Goal: Find specific page/section: Find specific page/section

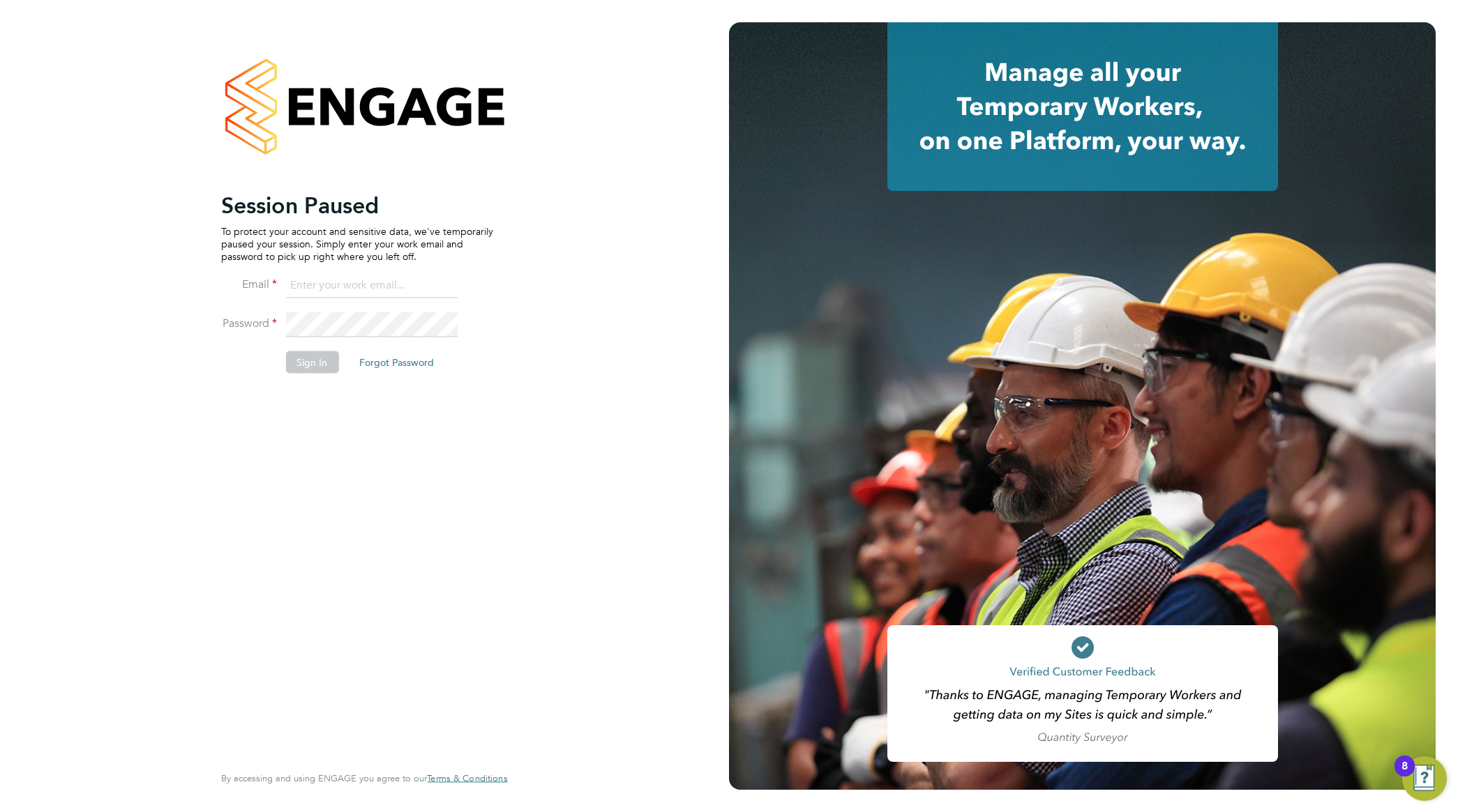
type input "nathan.morris@ncclondon.ac.uk"
click at [302, 371] on button "Sign In" at bounding box center [312, 362] width 53 height 22
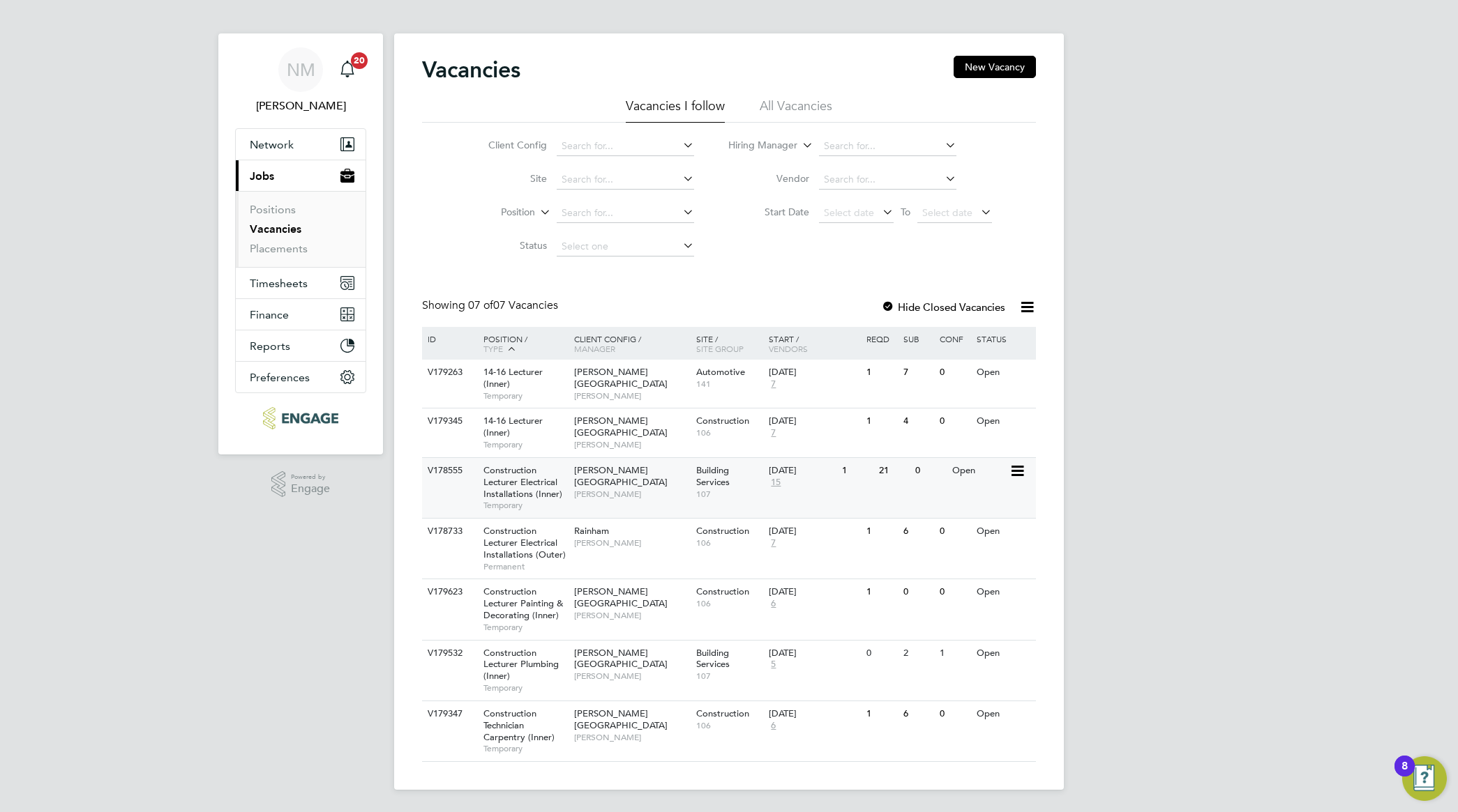
scroll to position [7, 0]
click at [591, 469] on span "[PERSON_NAME][GEOGRAPHIC_DATA]" at bounding box center [621, 476] width 93 height 24
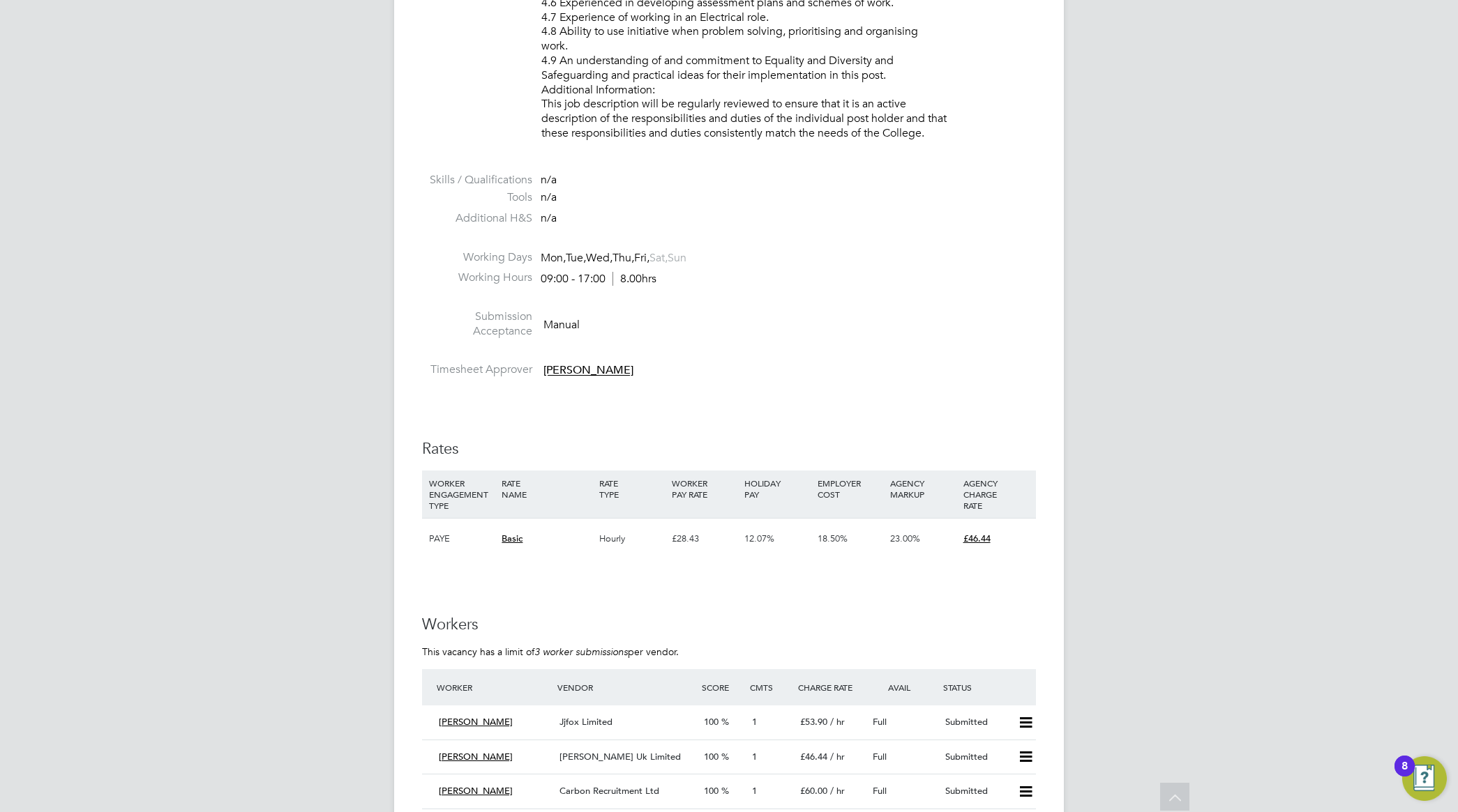
scroll to position [2091, 0]
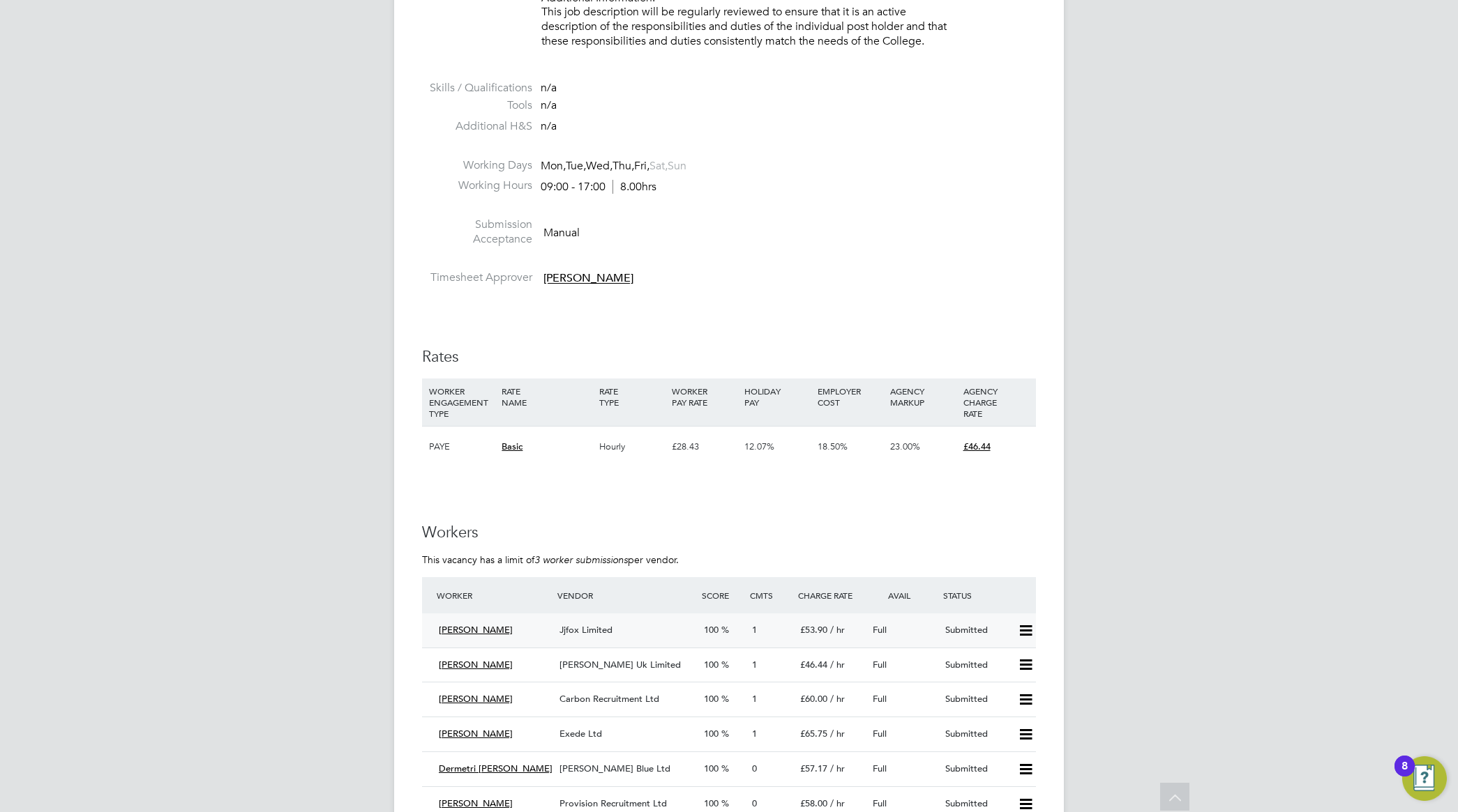
click at [486, 631] on span "Alisson Martins" at bounding box center [476, 630] width 74 height 12
click at [574, 625] on span "Jjfox Limited" at bounding box center [586, 630] width 53 height 12
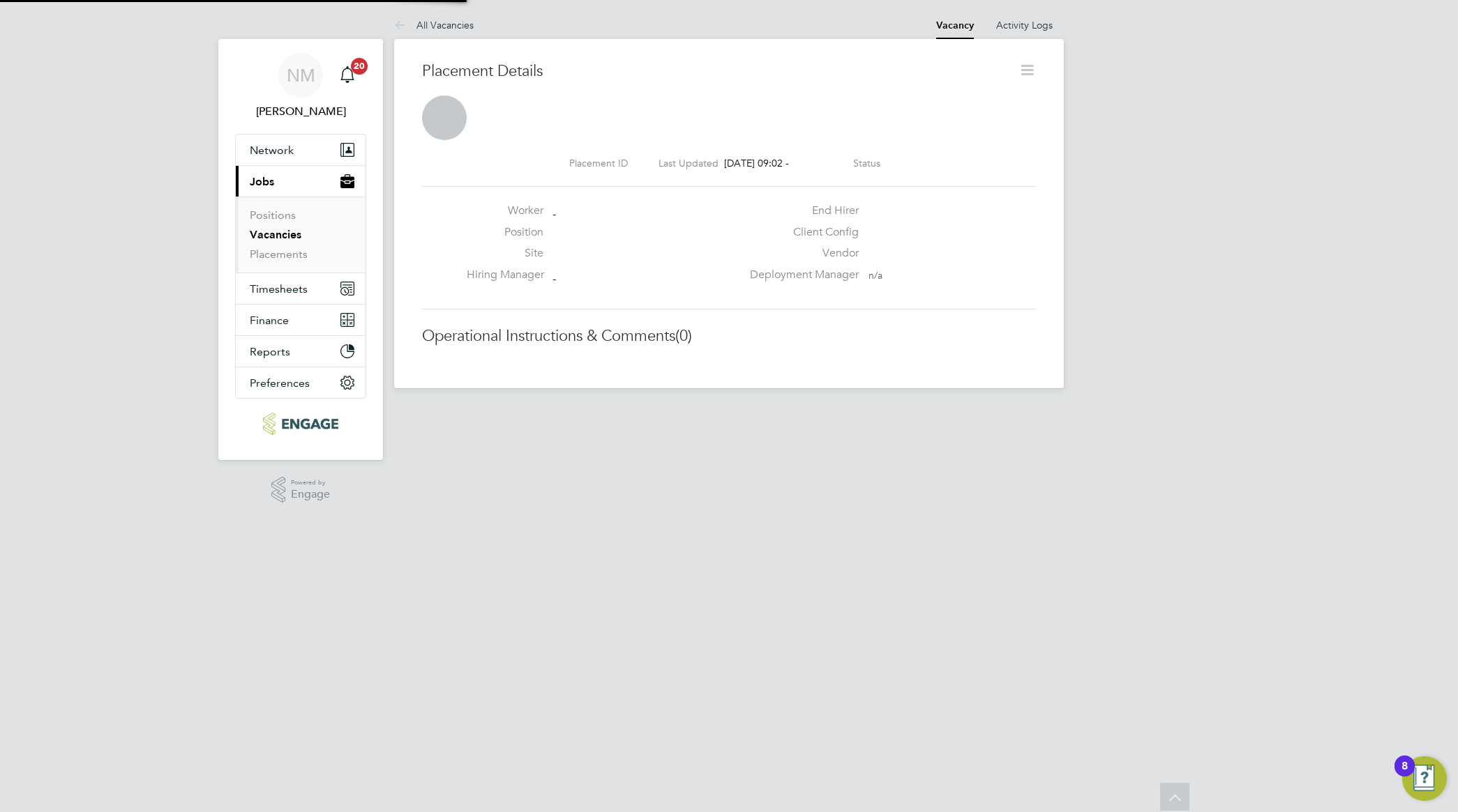
scroll to position [7, 7]
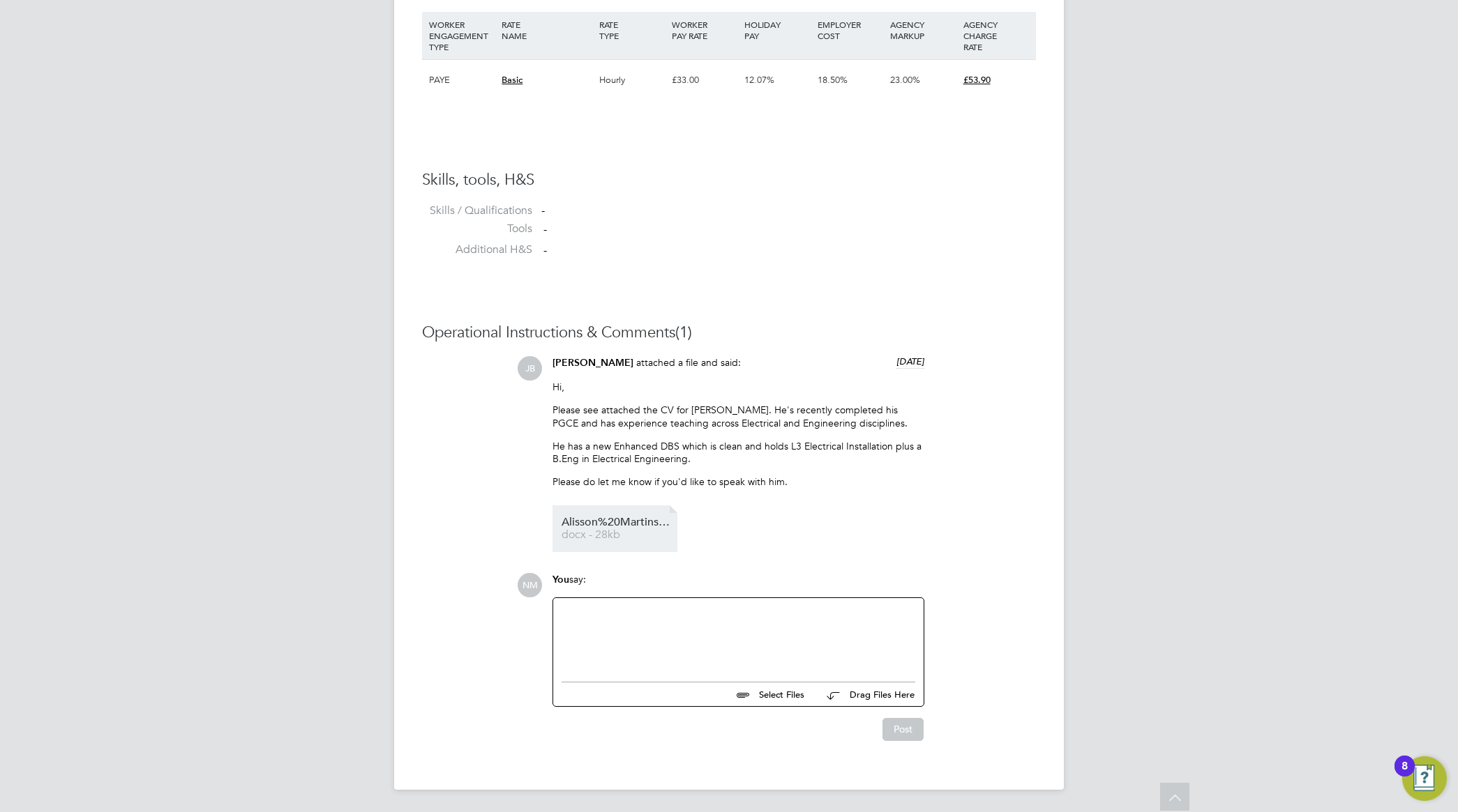
click at [609, 530] on span "docx - 28kb" at bounding box center [617, 535] width 112 height 10
